Goal: Task Accomplishment & Management: Use online tool/utility

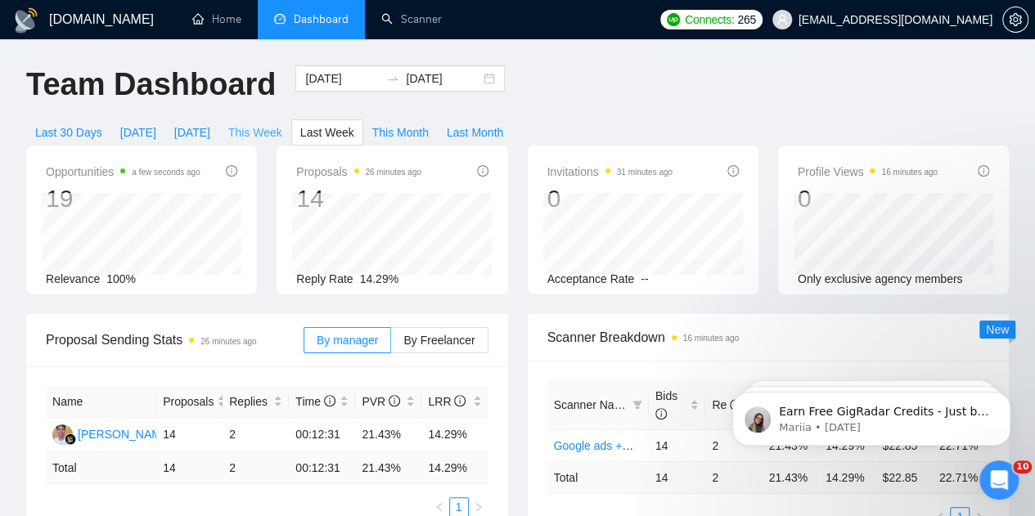
click at [282, 124] on span "This Week" at bounding box center [255, 133] width 54 height 18
type input "[DATE]"
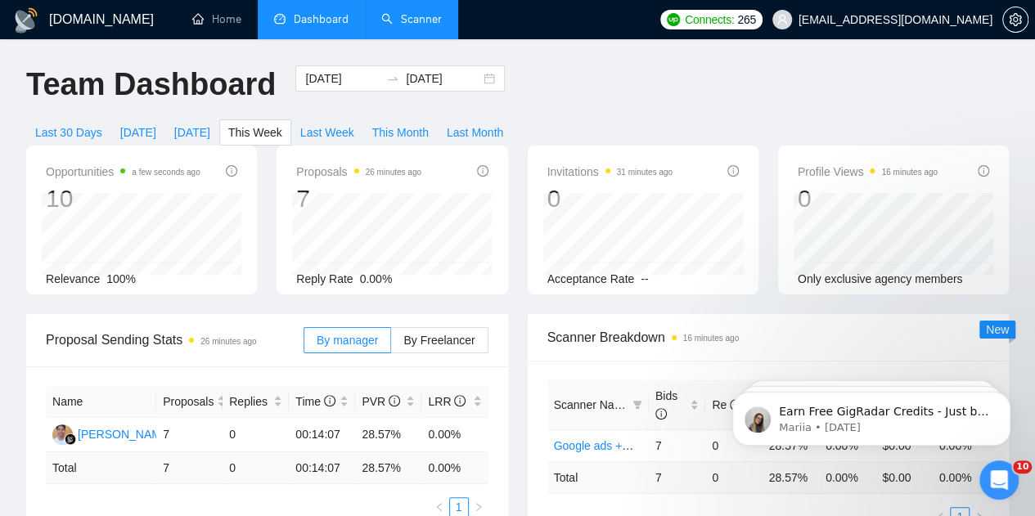
click at [424, 26] on link "Scanner" at bounding box center [411, 19] width 61 height 14
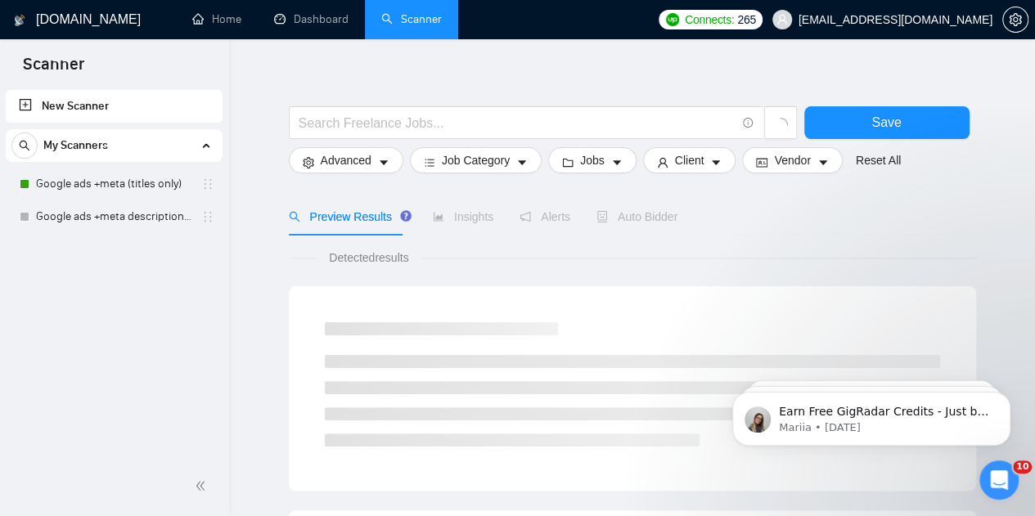
scroll to position [18, 0]
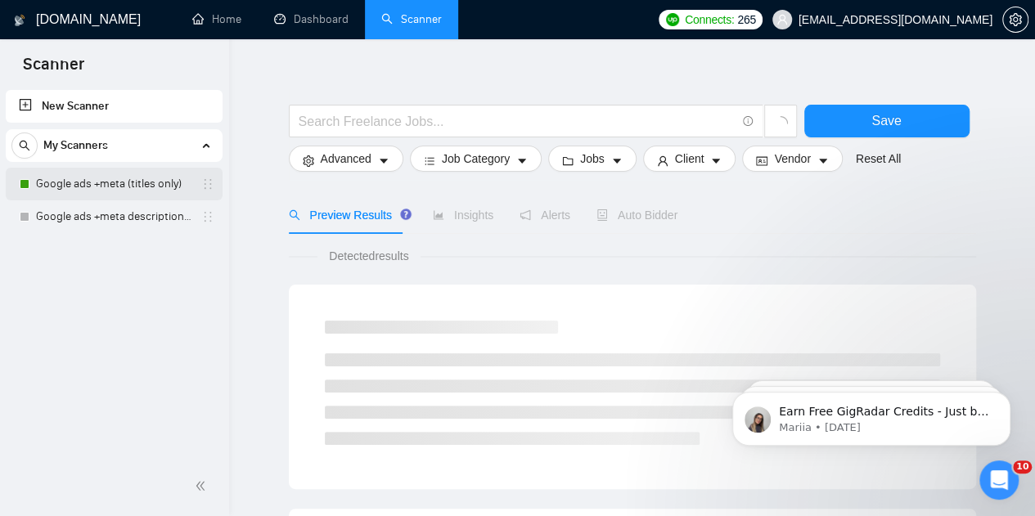
click at [124, 192] on link "Google ads +meta (titles only)" at bounding box center [113, 184] width 155 height 33
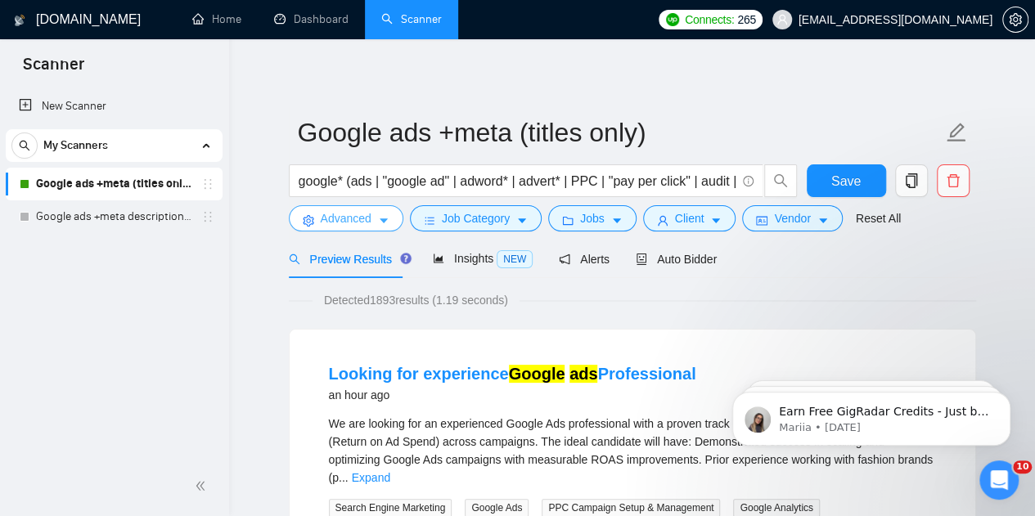
click at [357, 220] on span "Advanced" at bounding box center [346, 218] width 51 height 18
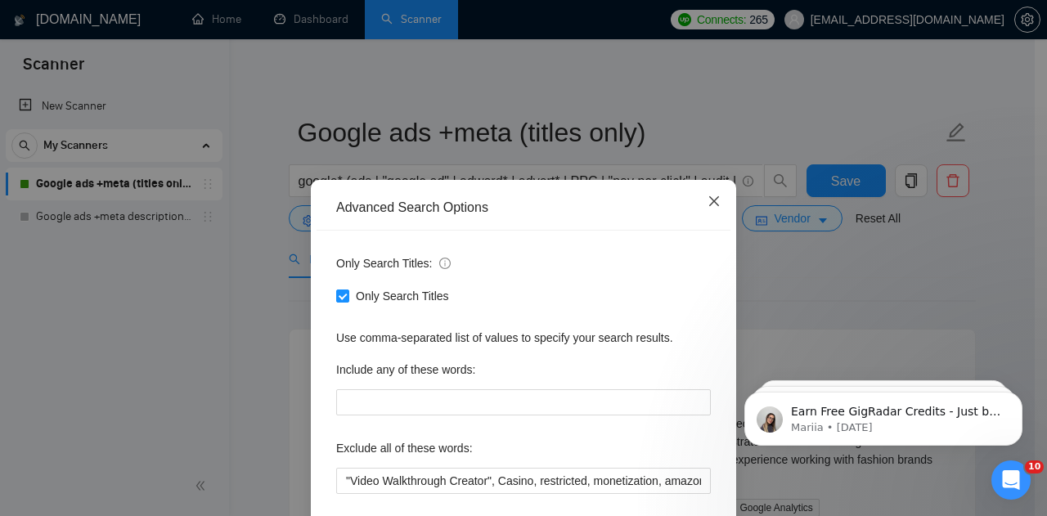
click at [708, 207] on icon "close" at bounding box center [714, 201] width 13 height 13
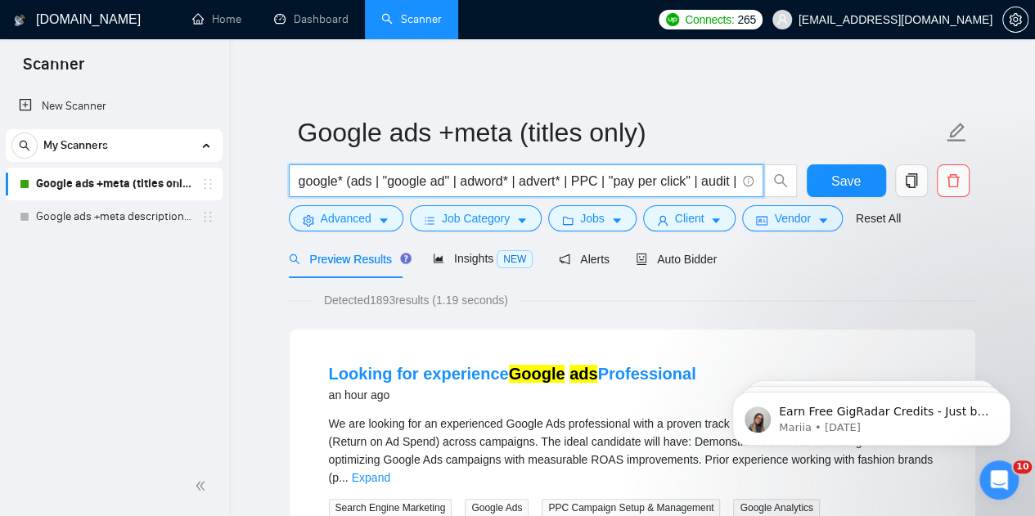
click at [383, 180] on input "google* (ads | "google ad" | adword* | advert* | PPC | "pay per click" | audit …" at bounding box center [517, 181] width 437 height 20
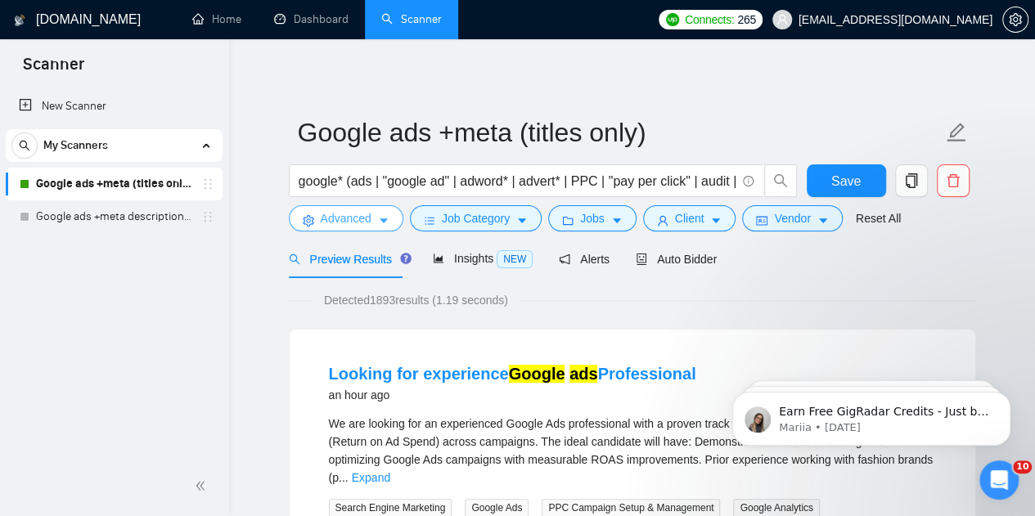
click at [367, 222] on span "Advanced" at bounding box center [346, 218] width 51 height 18
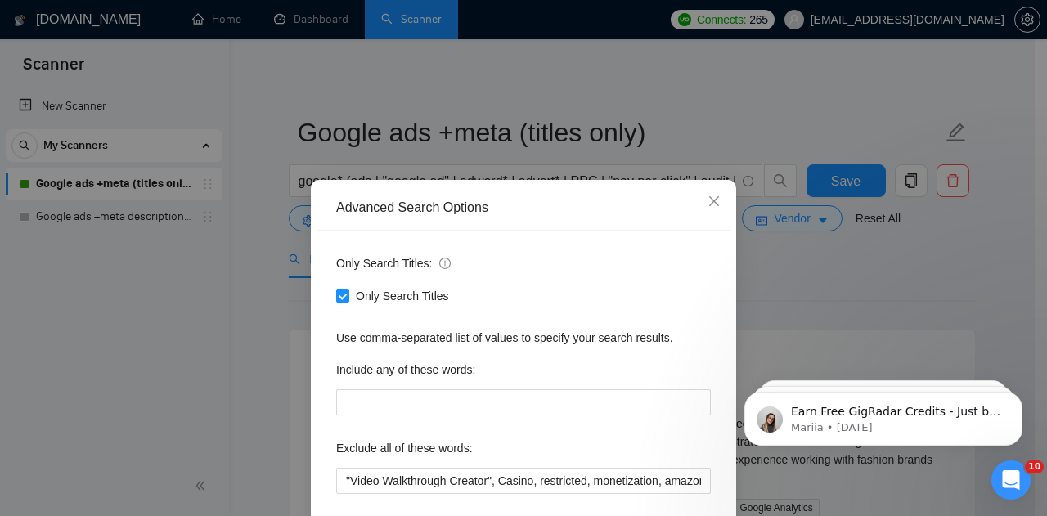
click at [336, 301] on span at bounding box center [342, 296] width 13 height 13
click at [336, 301] on input "Only Search Titles" at bounding box center [341, 295] width 11 height 11
checkbox input "false"
click at [602, 273] on div "Only Search Titles:" at bounding box center [523, 266] width 375 height 33
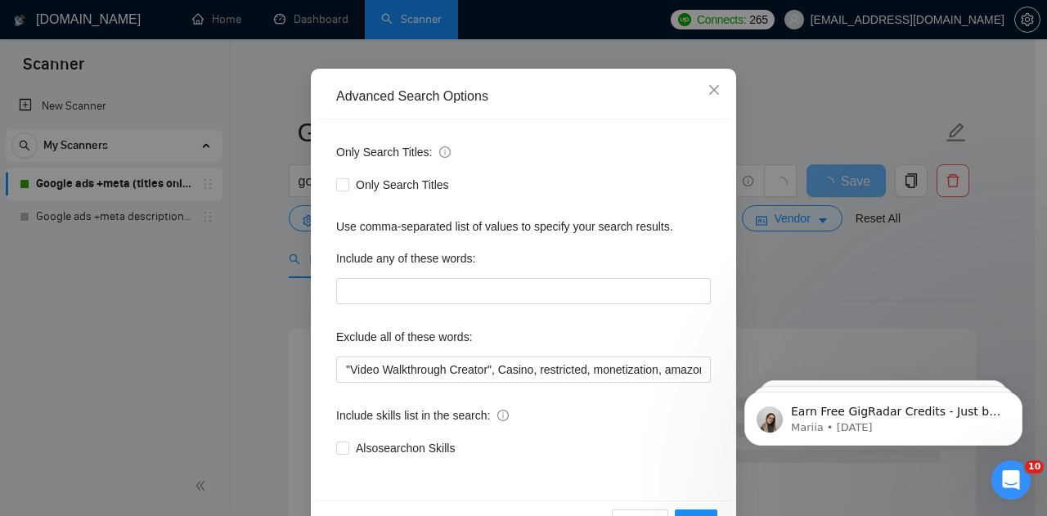
scroll to position [164, 0]
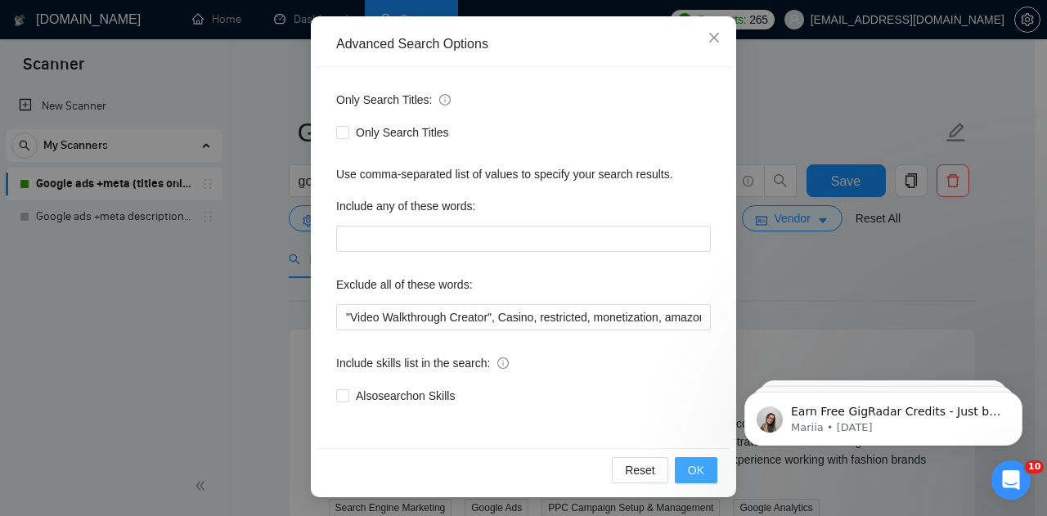
click at [690, 468] on span "OK" at bounding box center [696, 470] width 16 height 18
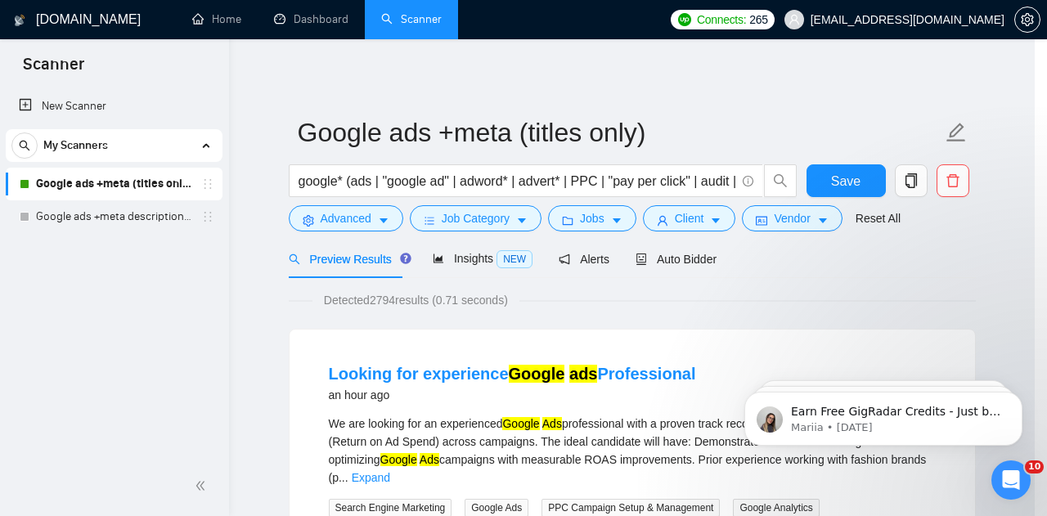
scroll to position [82, 0]
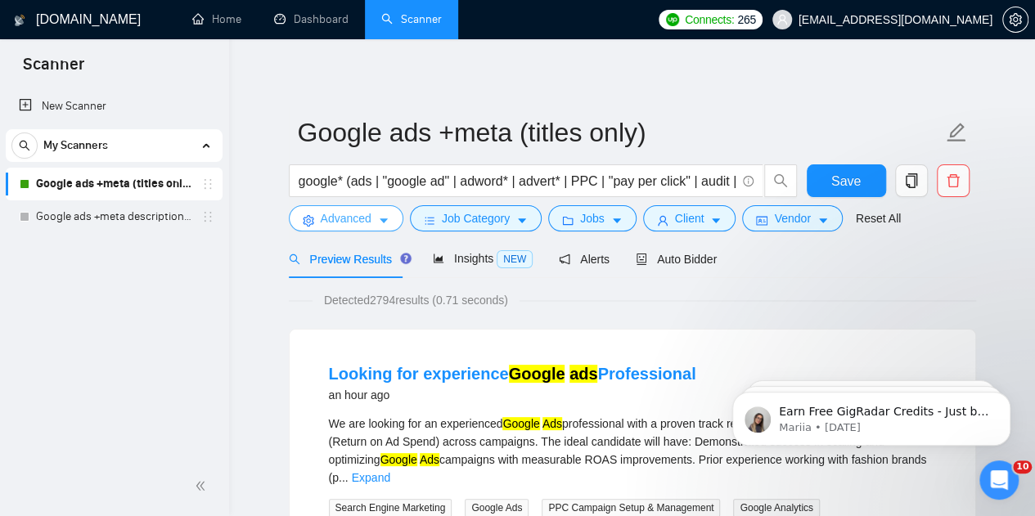
click at [371, 216] on button "Advanced" at bounding box center [346, 218] width 115 height 26
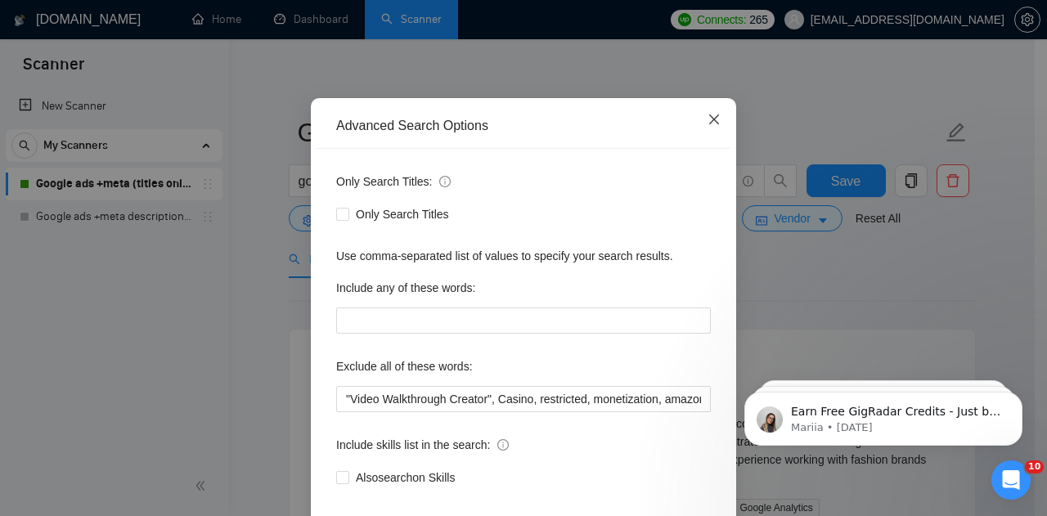
click at [712, 124] on icon "close" at bounding box center [714, 120] width 10 height 10
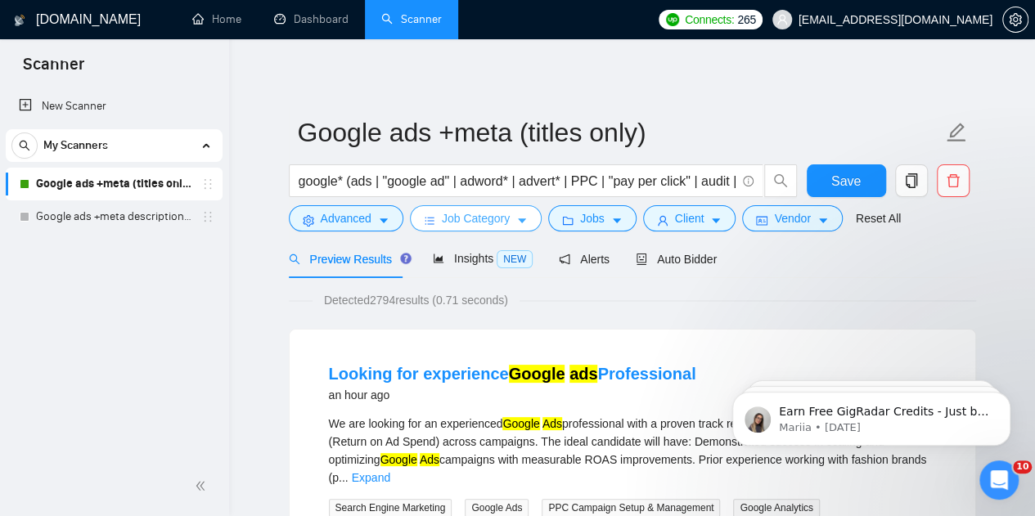
click at [469, 221] on span "Job Category" at bounding box center [476, 218] width 68 height 18
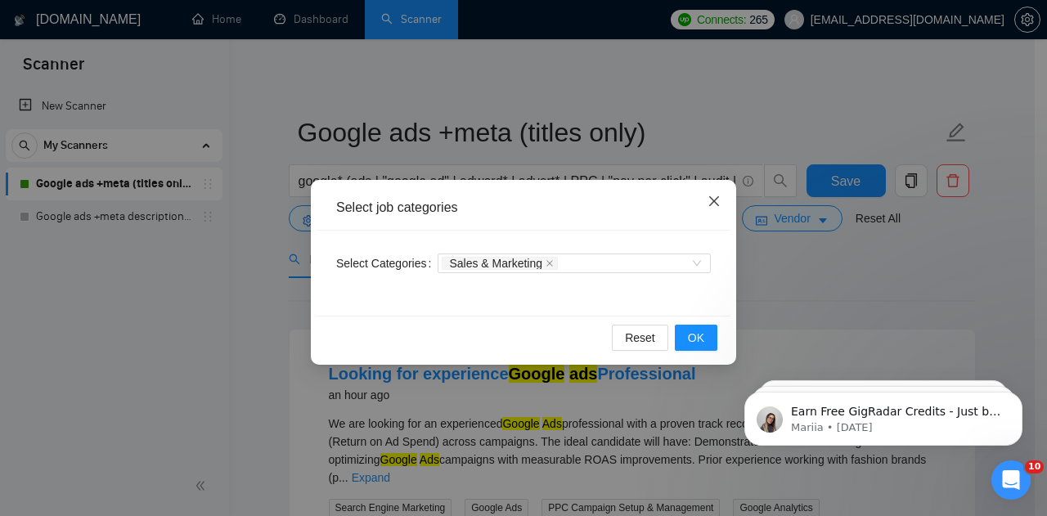
click at [712, 204] on icon "close" at bounding box center [714, 201] width 10 height 10
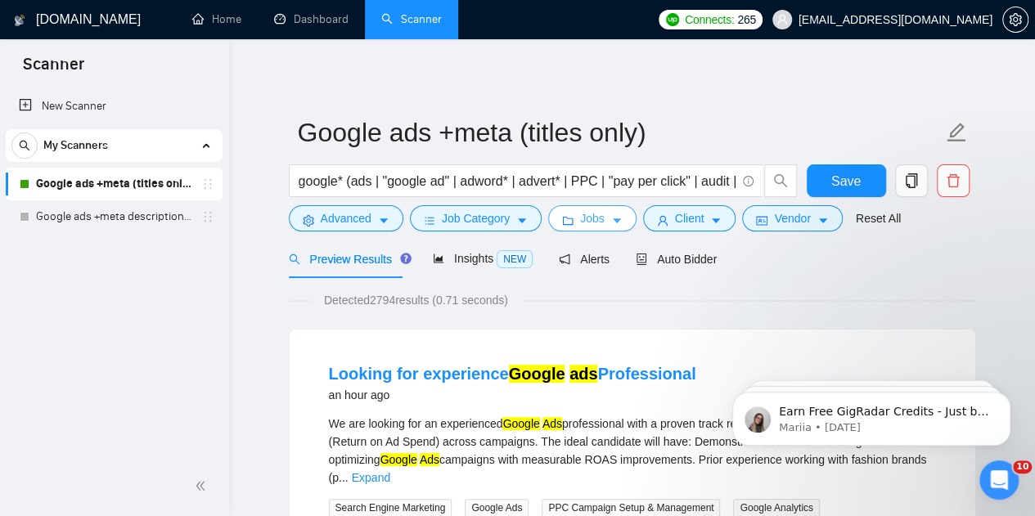
click at [574, 210] on button "Jobs" at bounding box center [592, 218] width 88 height 26
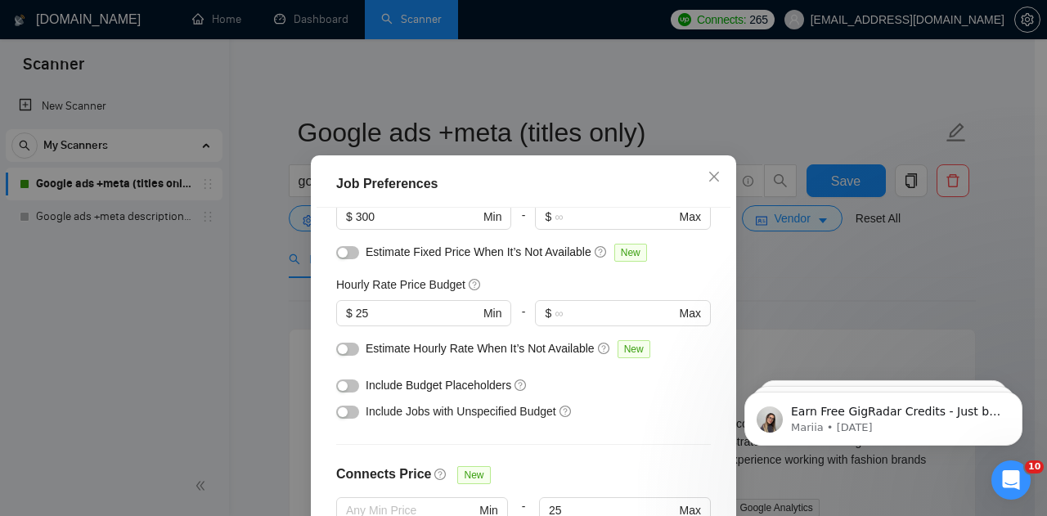
scroll to position [173, 0]
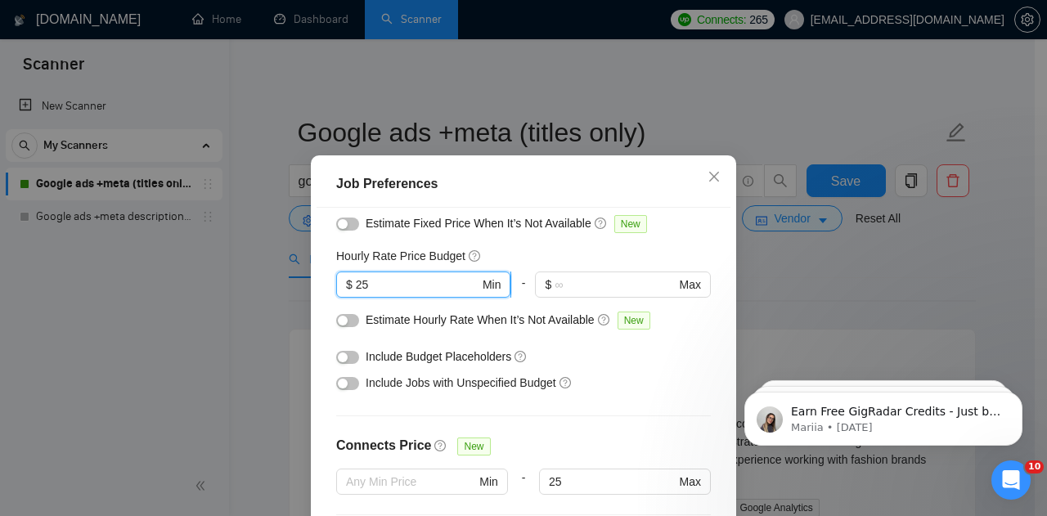
click at [398, 283] on input "25" at bounding box center [418, 285] width 124 height 18
type input "25"
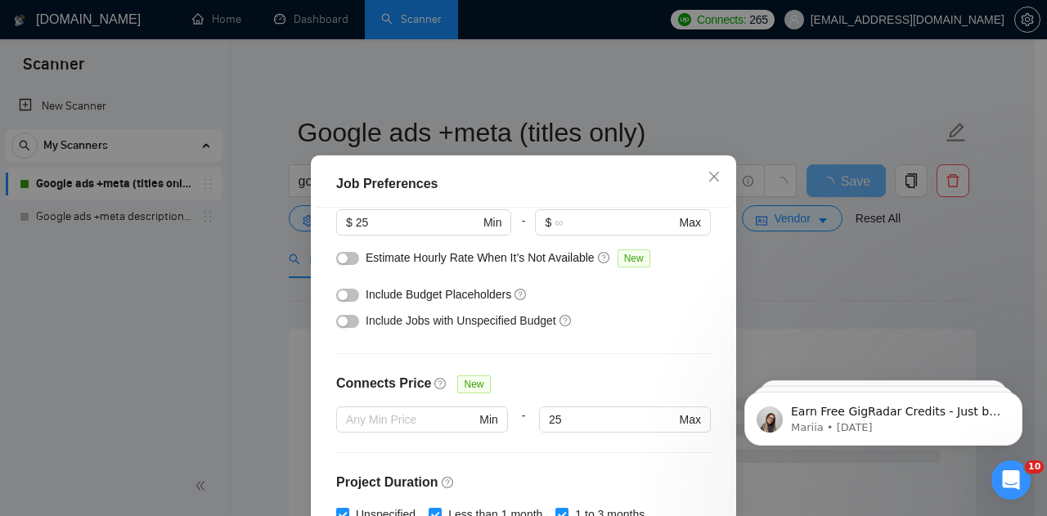
scroll to position [240, 0]
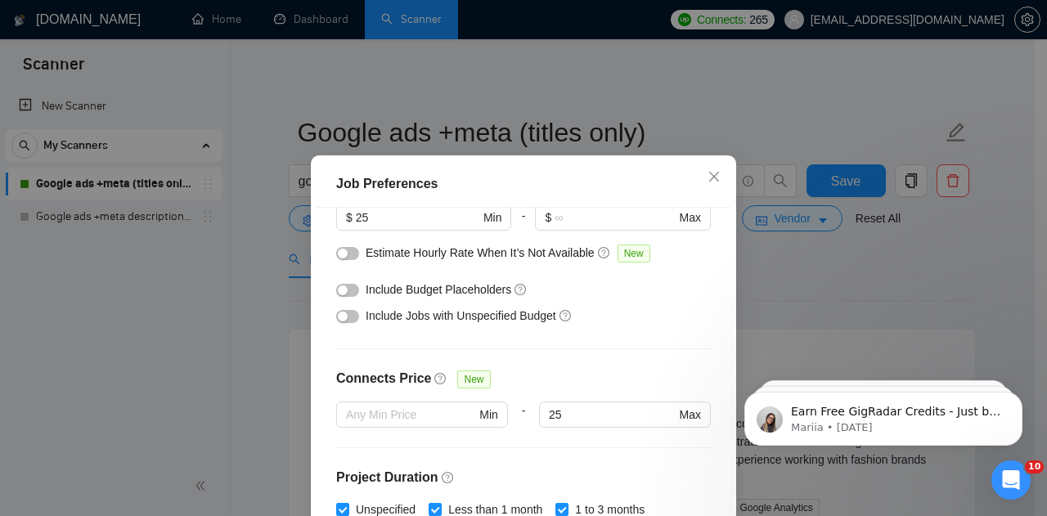
click at [348, 254] on button "button" at bounding box center [347, 253] width 23 height 13
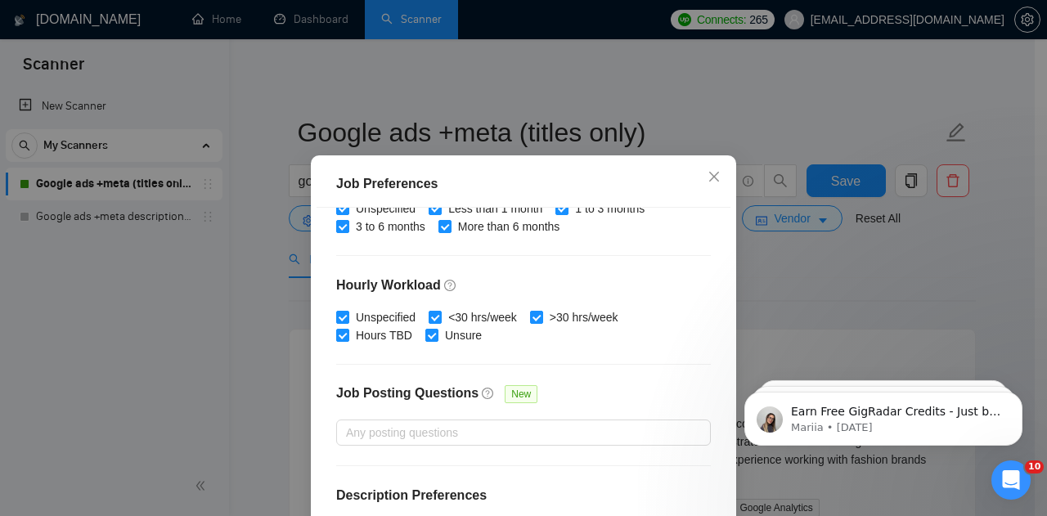
scroll to position [559, 0]
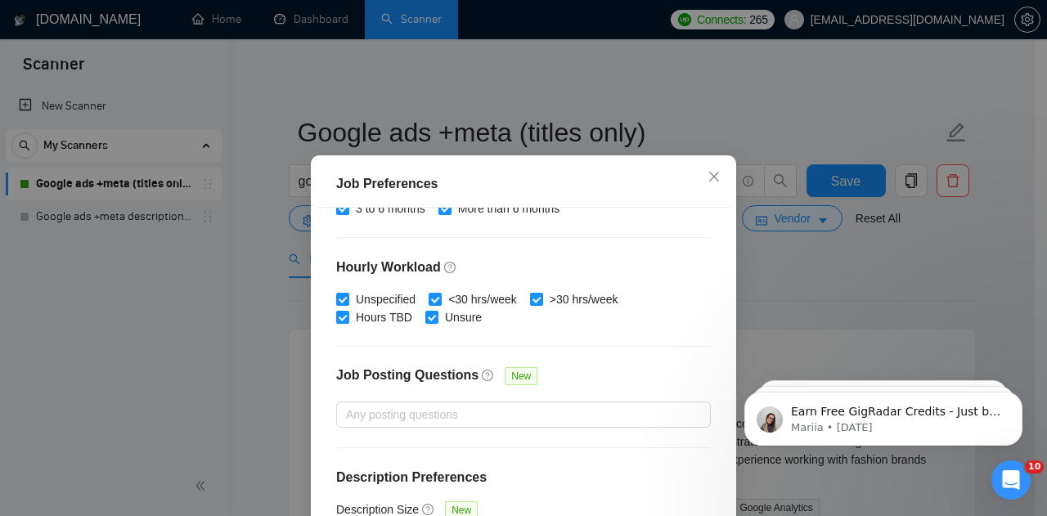
click at [700, 359] on div "Budget Project Type All Fixed Price Hourly Rate Fixed Price Budget $ 300 Min - …" at bounding box center [524, 389] width 414 height 362
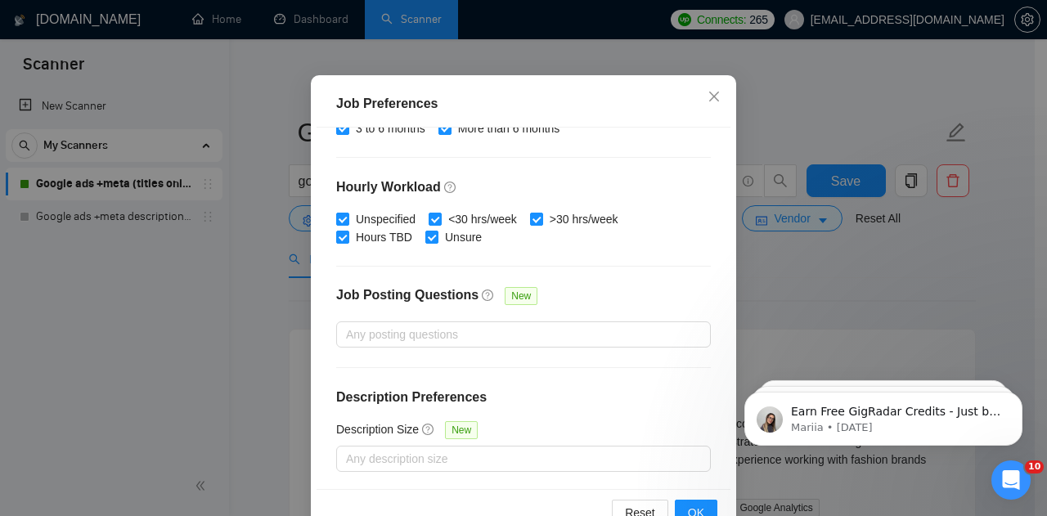
scroll to position [124, 0]
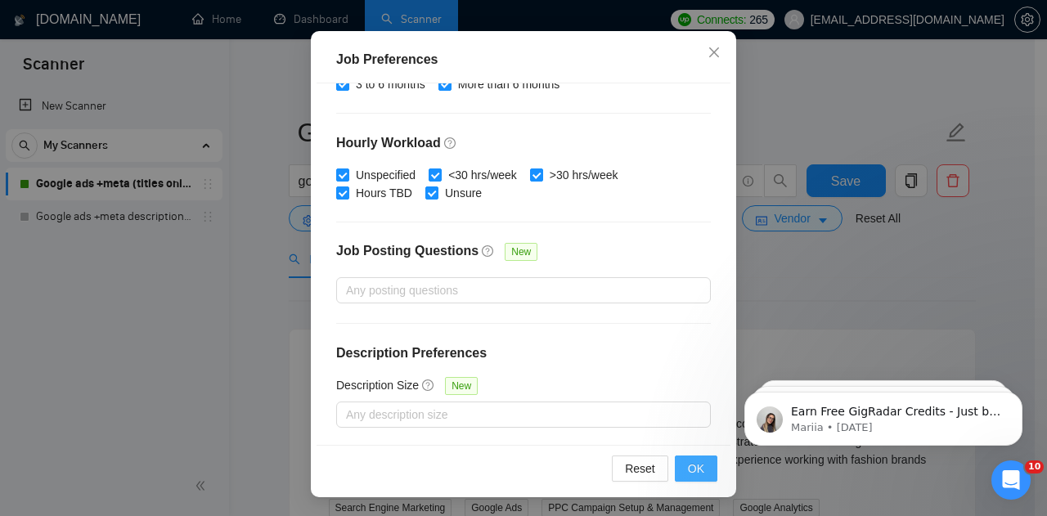
click at [692, 463] on span "OK" at bounding box center [696, 469] width 16 height 18
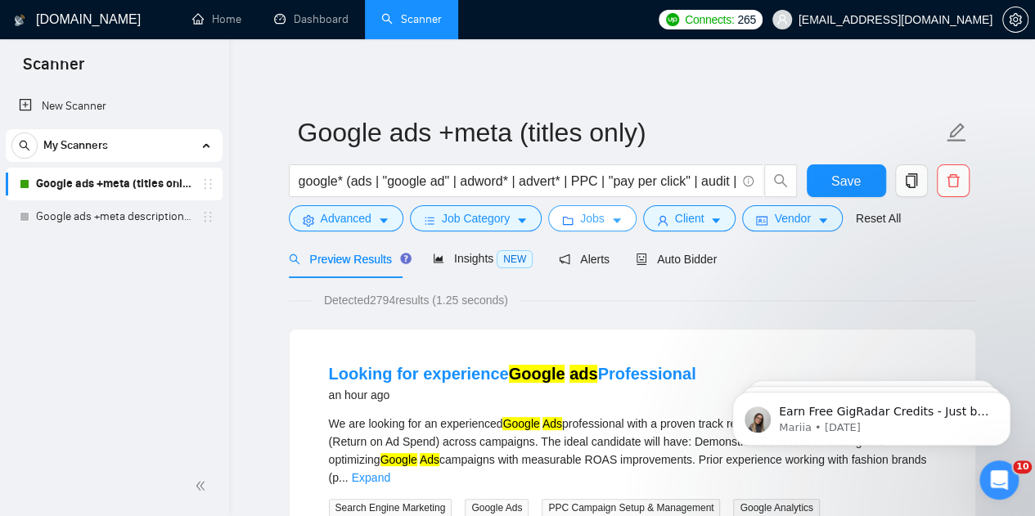
click at [611, 222] on icon "caret-down" at bounding box center [616, 220] width 11 height 11
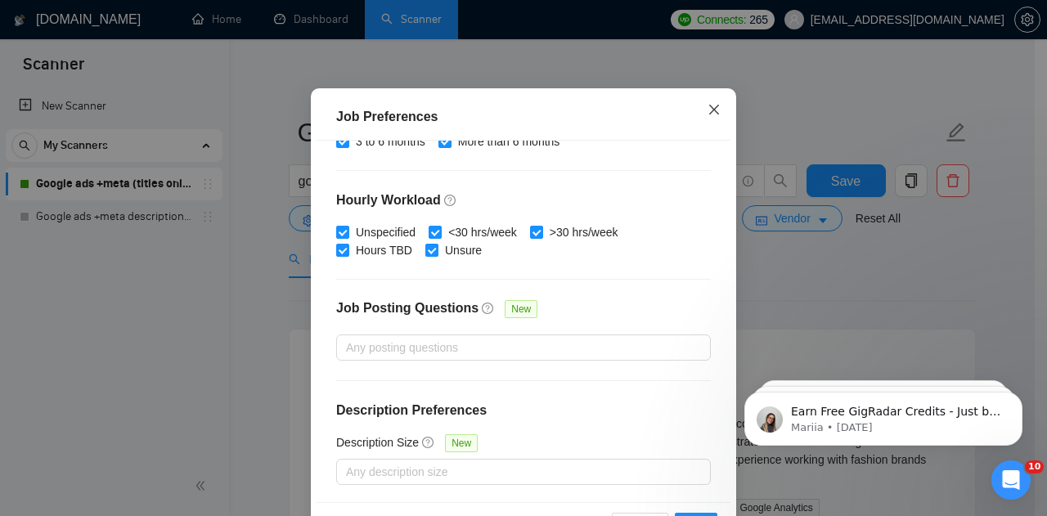
click at [710, 133] on span "Close" at bounding box center [714, 110] width 44 height 44
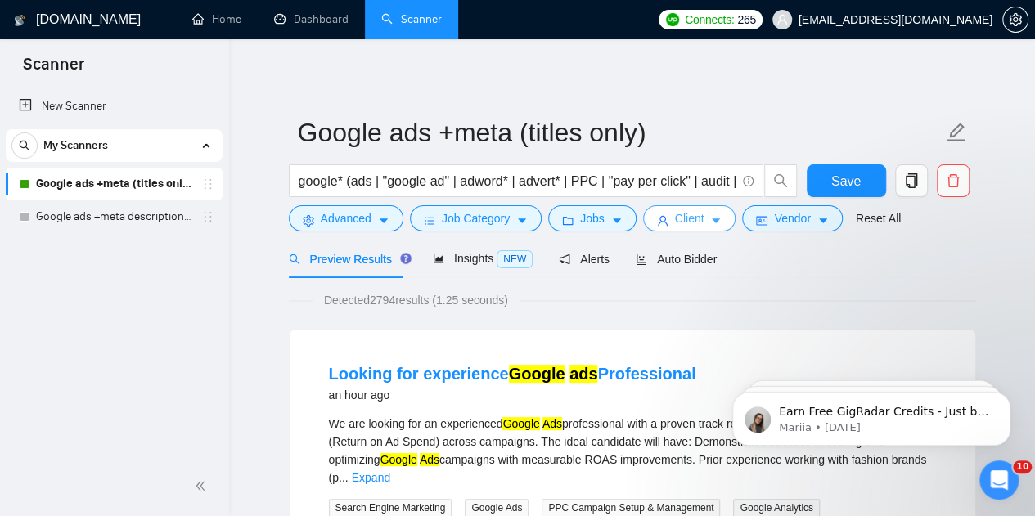
click at [675, 227] on span "Client" at bounding box center [689, 218] width 29 height 18
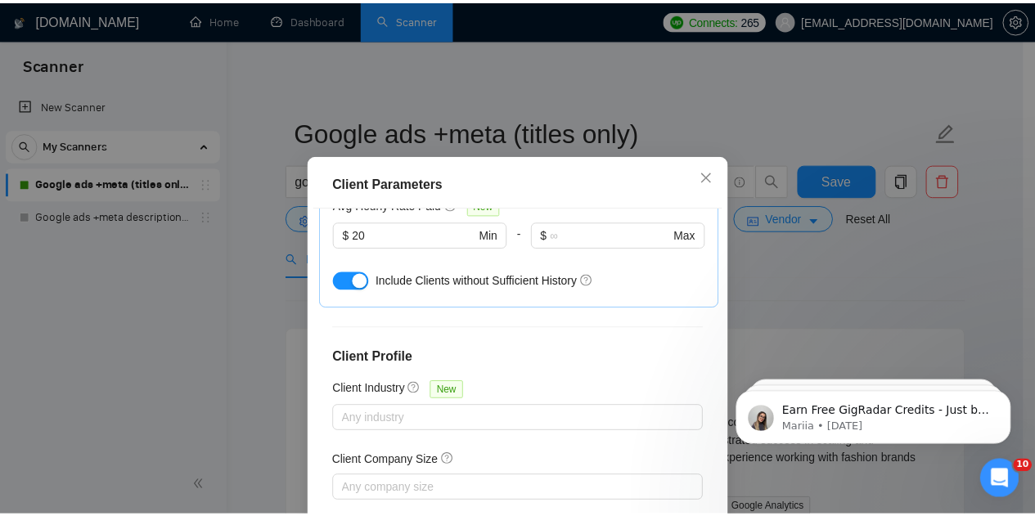
scroll to position [679, 0]
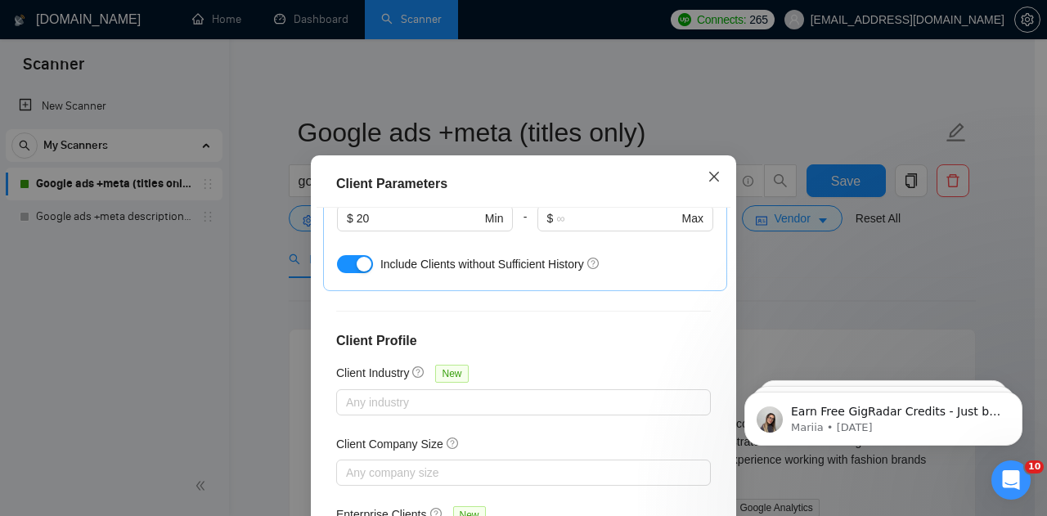
click at [711, 181] on icon "close" at bounding box center [714, 177] width 10 height 10
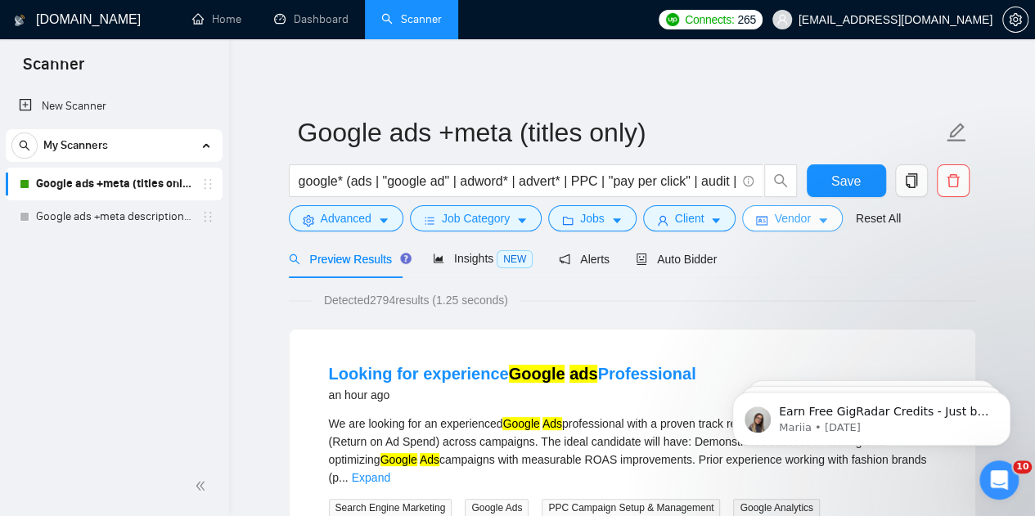
click at [766, 219] on button "Vendor" at bounding box center [792, 218] width 100 height 26
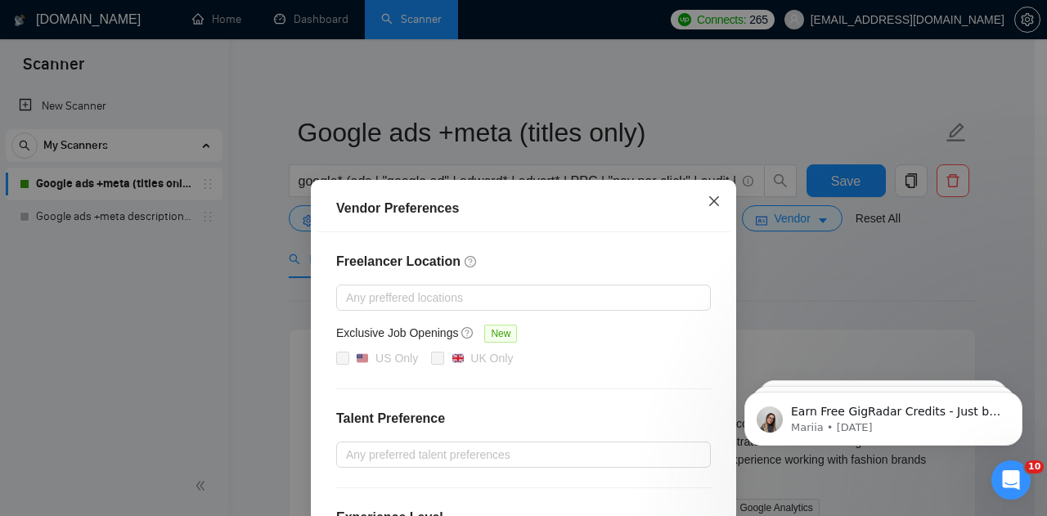
click at [708, 204] on icon "close" at bounding box center [714, 201] width 13 height 13
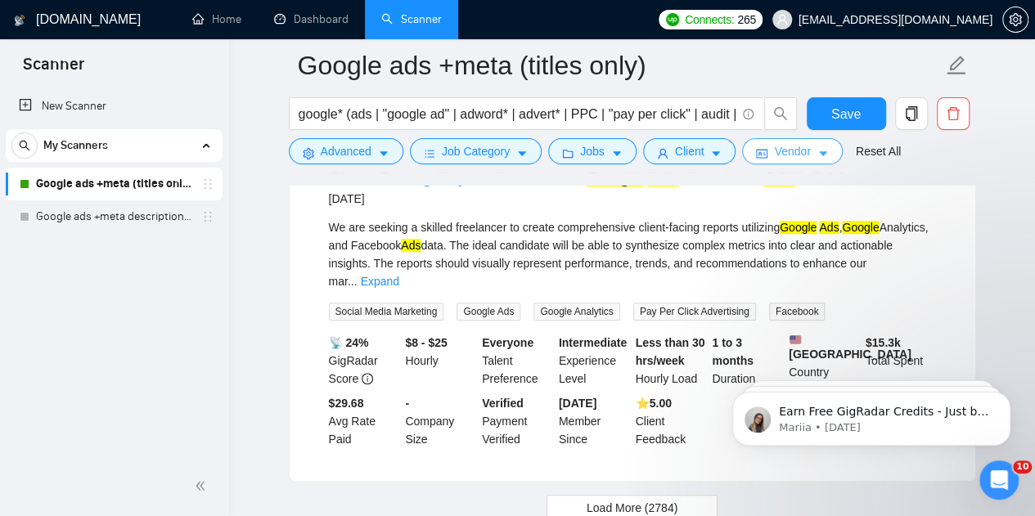
scroll to position [3666, 0]
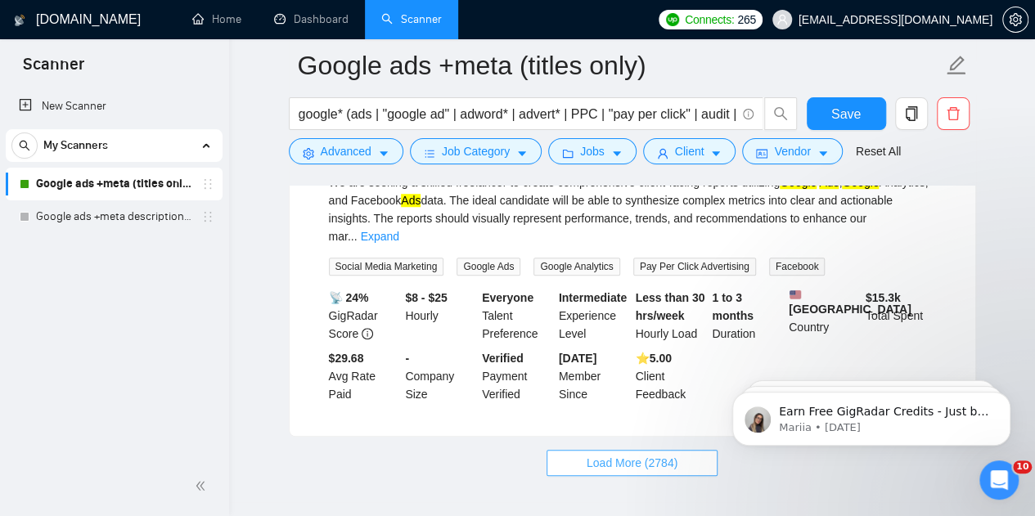
click at [661, 454] on span "Load More (2784)" at bounding box center [631, 463] width 91 height 18
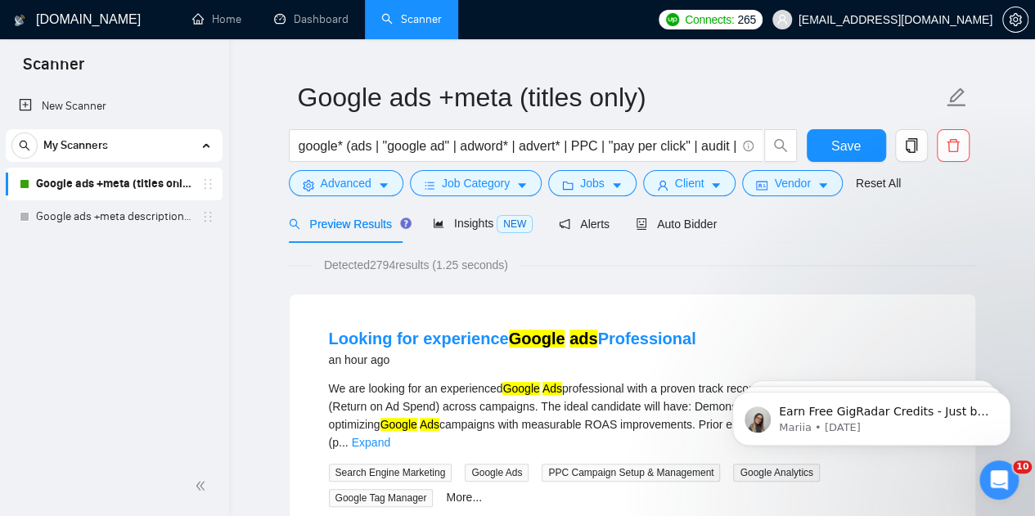
scroll to position [0, 0]
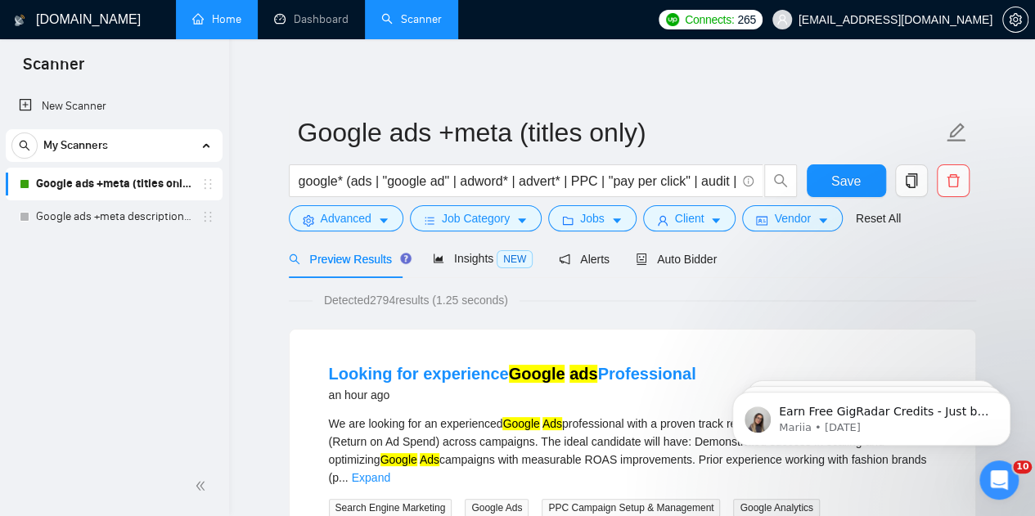
click at [212, 16] on link "Home" at bounding box center [216, 19] width 49 height 14
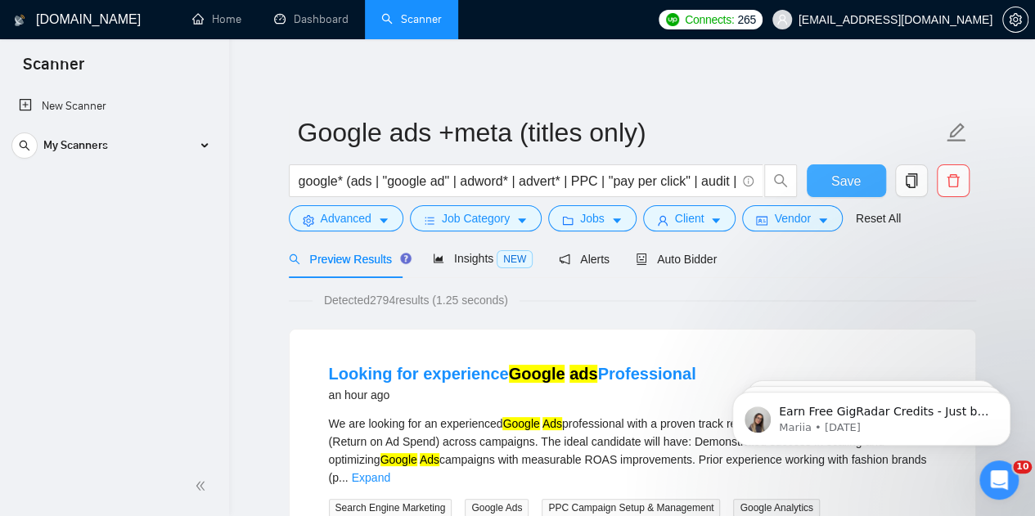
click at [853, 179] on span "Save" at bounding box center [845, 181] width 29 height 20
click at [321, 223] on span "Advanced" at bounding box center [346, 218] width 51 height 18
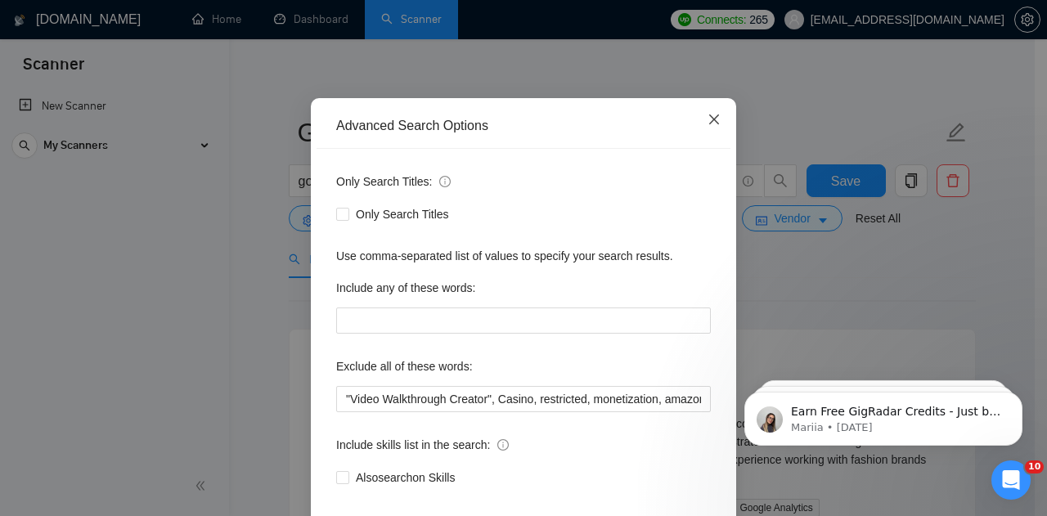
click at [713, 126] on icon "close" at bounding box center [714, 119] width 13 height 13
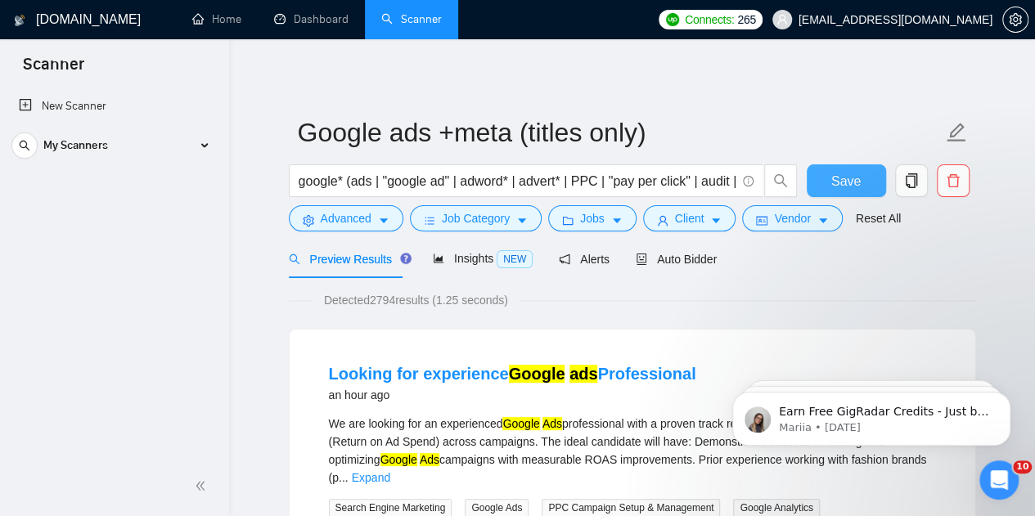
click at [844, 189] on span "Save" at bounding box center [845, 181] width 29 height 20
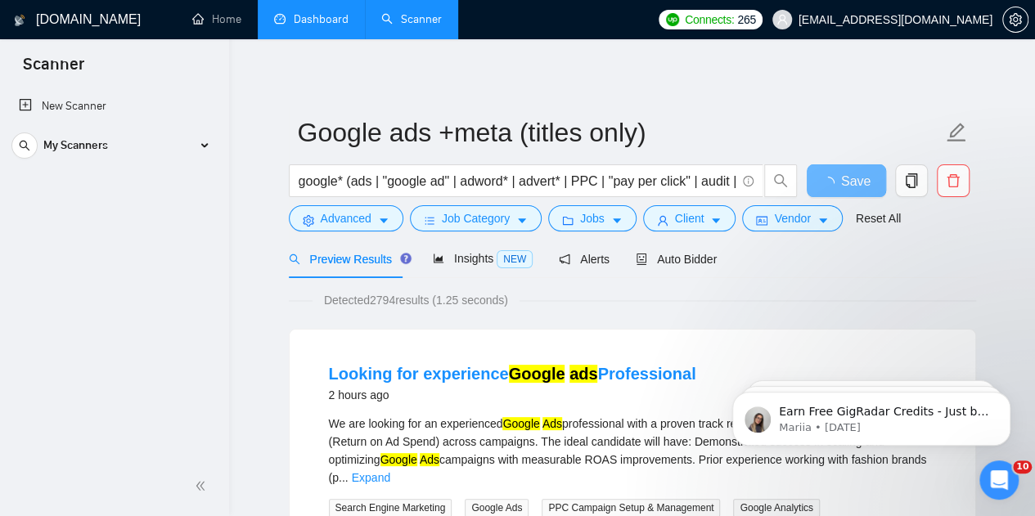
click at [348, 12] on link "Dashboard" at bounding box center [311, 19] width 74 height 14
